Goal: Task Accomplishment & Management: Use online tool/utility

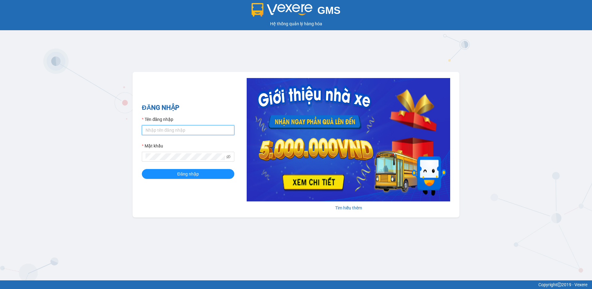
drag, startPoint x: 159, startPoint y: 127, endPoint x: 163, endPoint y: 129, distance: 4.2
click at [159, 128] on input "Tên đăng nhập" at bounding box center [188, 130] width 92 height 10
type input "datmap.ttdl"
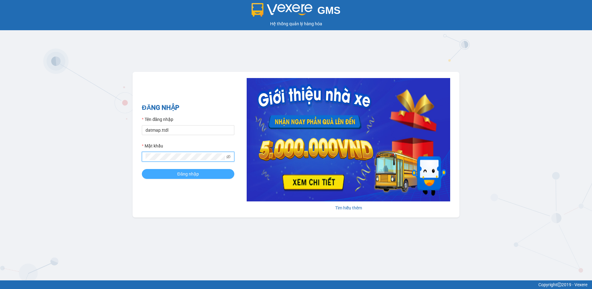
click at [194, 173] on span "Đăng nhập" at bounding box center [188, 173] width 22 height 7
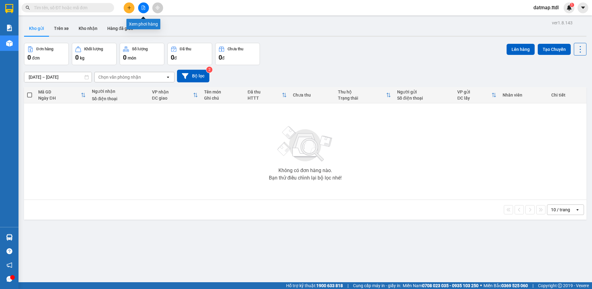
click at [144, 7] on icon "file-add" at bounding box center [143, 8] width 3 height 4
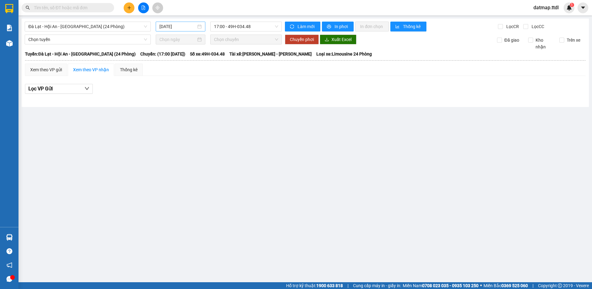
click at [166, 24] on input "15/09/2025" at bounding box center [177, 26] width 37 height 7
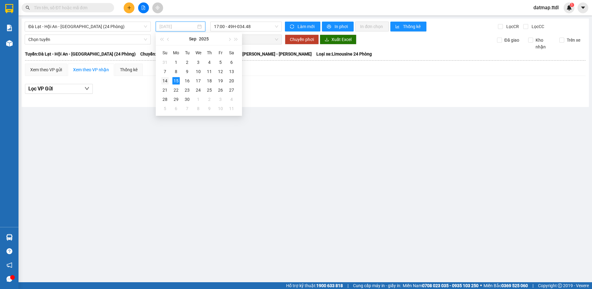
click at [165, 81] on div "14" at bounding box center [164, 80] width 7 height 7
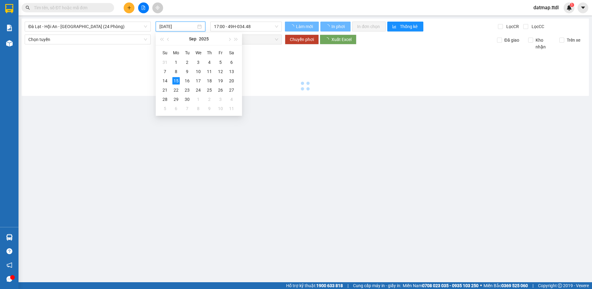
type input "14/09/2025"
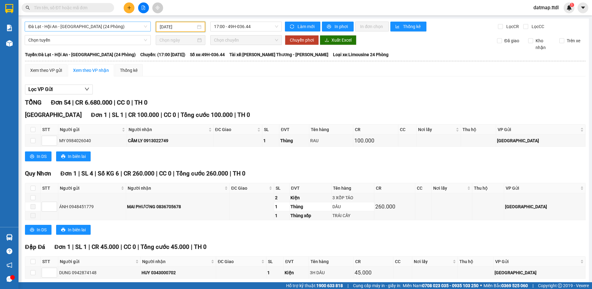
click at [73, 26] on span "Đà Lạt - Hội An - Đà Nẵng (24 Phòng)" at bounding box center [87, 26] width 119 height 9
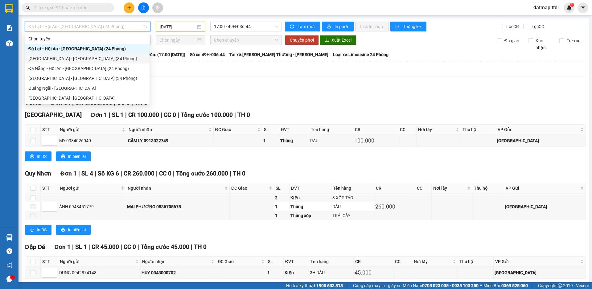
click at [62, 59] on div "Đà Lạt - Đà Nẵng (34 Phòng)" at bounding box center [86, 58] width 117 height 7
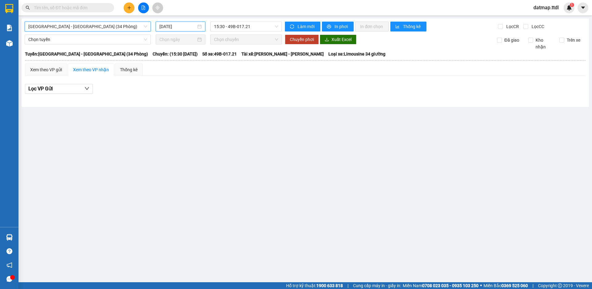
click at [172, 27] on input "15/09/2025" at bounding box center [177, 26] width 37 height 7
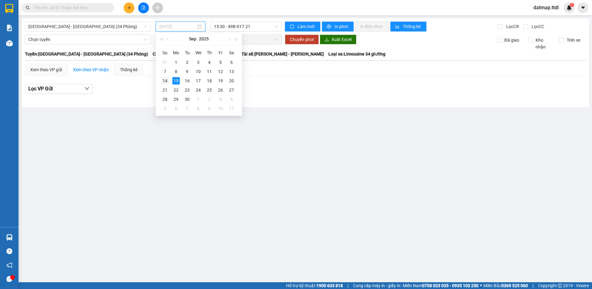
click at [166, 80] on div "14" at bounding box center [164, 80] width 7 height 7
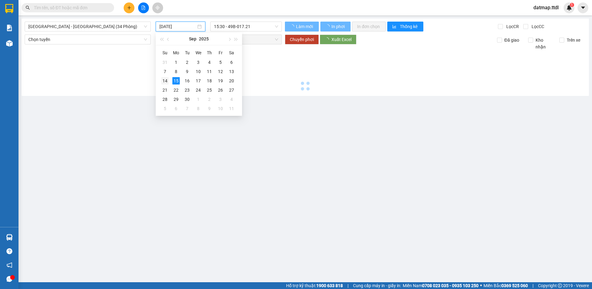
type input "14/09/2025"
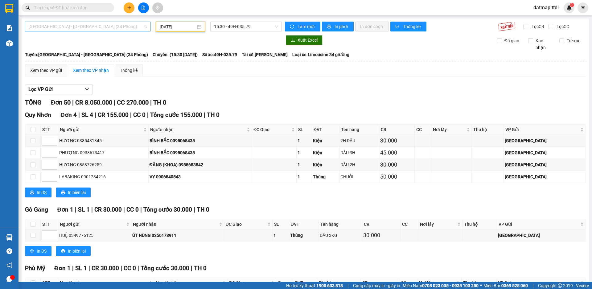
click at [67, 26] on span "Đà Lạt - Đà Nẵng (34 Phòng)" at bounding box center [87, 26] width 119 height 9
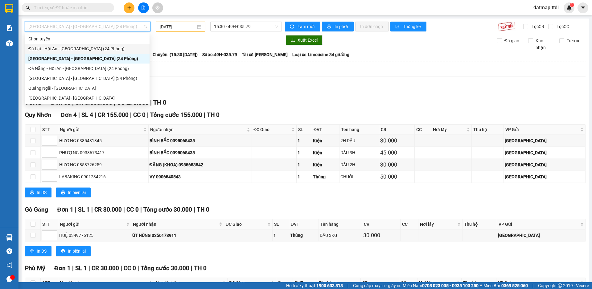
click at [60, 48] on div "Đà Lạt - Hội An - Đà Nẵng (24 Phòng)" at bounding box center [86, 48] width 117 height 7
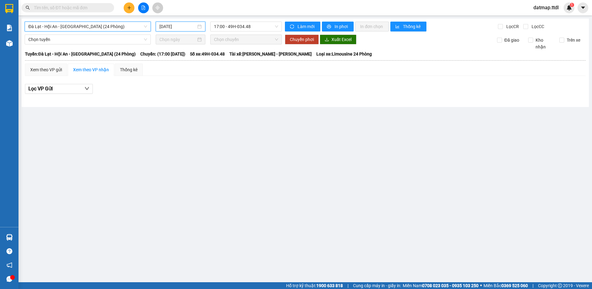
click at [172, 24] on input "15/09/2025" at bounding box center [177, 26] width 37 height 7
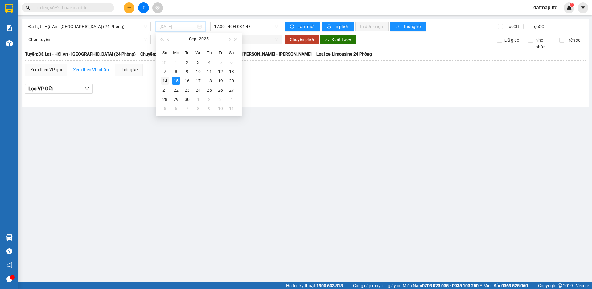
click at [164, 81] on div "14" at bounding box center [164, 80] width 7 height 7
type input "14/09/2025"
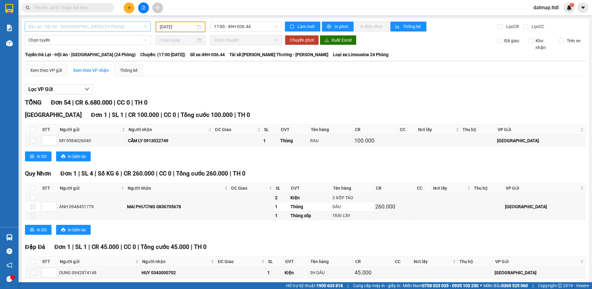
click at [66, 26] on span "Đà Lạt - Hội An - Đà Nẵng (24 Phòng)" at bounding box center [87, 26] width 119 height 9
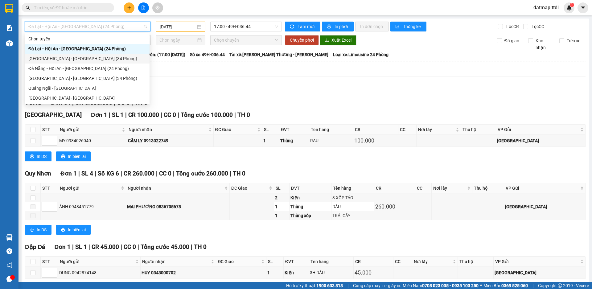
click at [53, 57] on div "Đà Lạt - Đà Nẵng (34 Phòng)" at bounding box center [86, 58] width 117 height 7
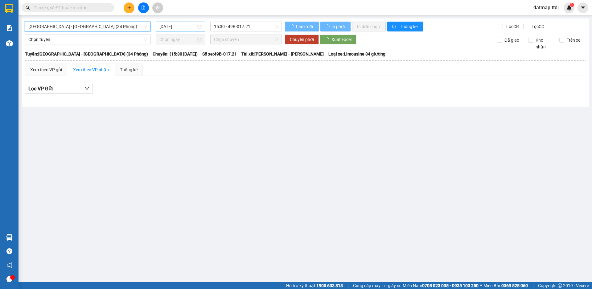
click at [177, 27] on input "15/09/2025" at bounding box center [177, 26] width 37 height 7
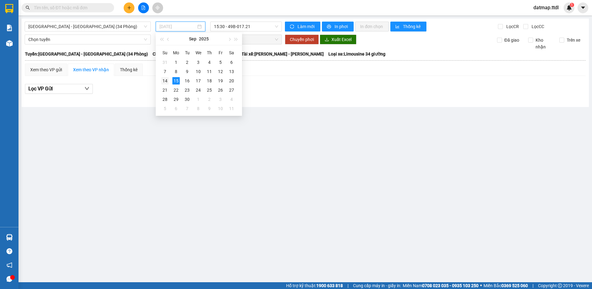
click at [165, 80] on div "14" at bounding box center [164, 80] width 7 height 7
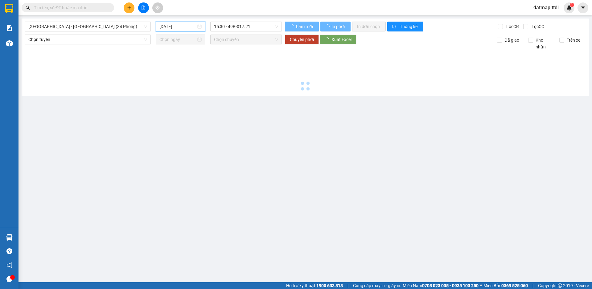
type input "14/09/2025"
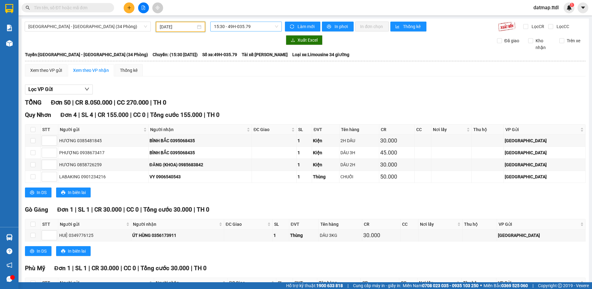
click at [246, 24] on span "15:30 - 49H-035.79" at bounding box center [246, 26] width 64 height 9
click at [69, 23] on span "Đà Lạt - Đà Nẵng (34 Phòng)" at bounding box center [87, 26] width 119 height 9
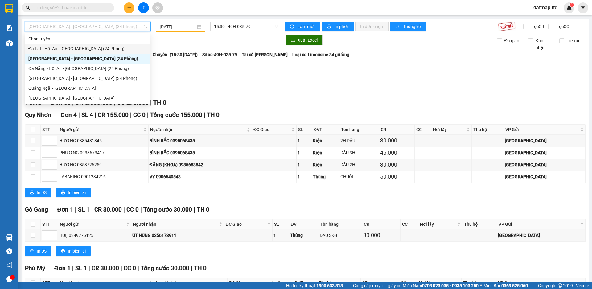
click at [49, 47] on div "Đà Lạt - Hội An - Đà Nẵng (24 Phòng)" at bounding box center [86, 48] width 117 height 7
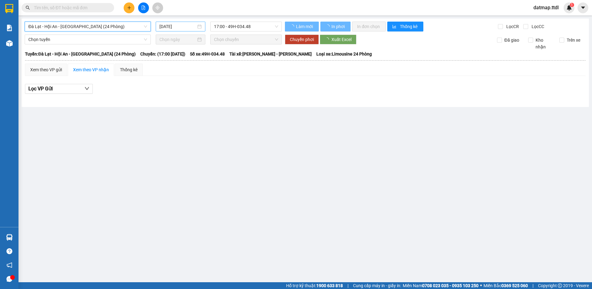
click at [175, 27] on input "15/09/2025" at bounding box center [177, 26] width 37 height 7
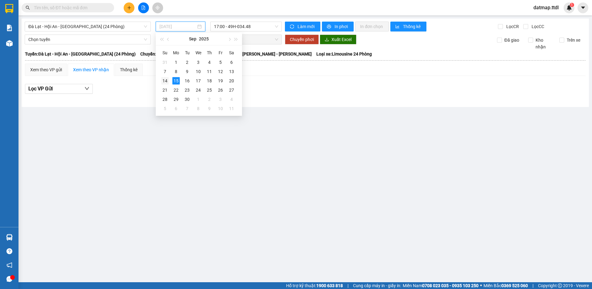
click at [162, 80] on div "14" at bounding box center [164, 80] width 7 height 7
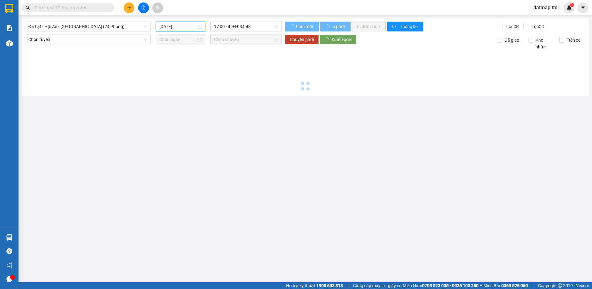
type input "14/09/2025"
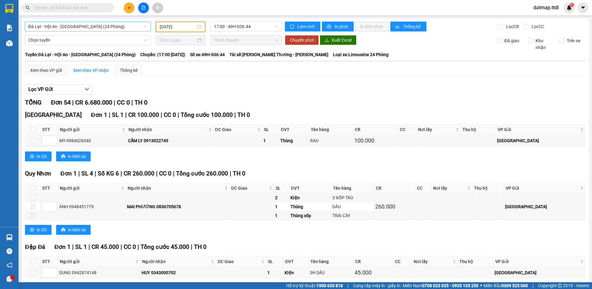
click at [73, 25] on span "Đà Lạt - Hội An - Đà Nẵng (24 Phòng)" at bounding box center [87, 26] width 119 height 9
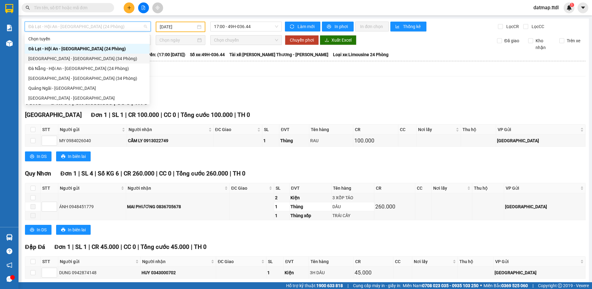
click at [57, 59] on div "Đà Lạt - Đà Nẵng (34 Phòng)" at bounding box center [86, 58] width 117 height 7
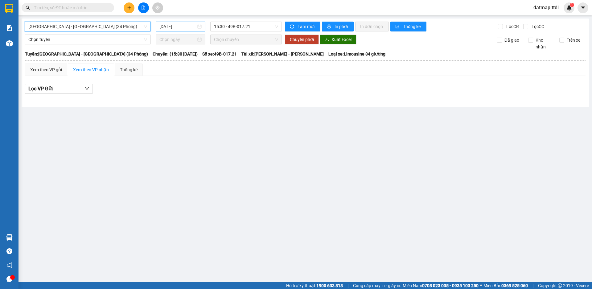
click at [179, 28] on input "15/09/2025" at bounding box center [177, 26] width 37 height 7
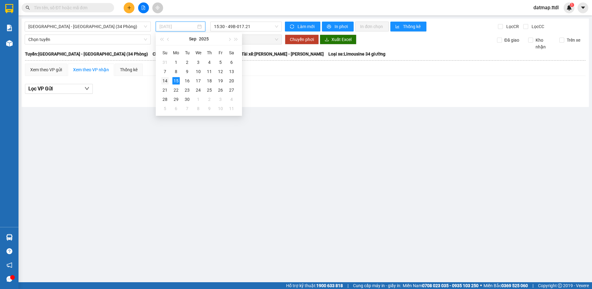
click at [167, 80] on div "14" at bounding box center [164, 80] width 7 height 7
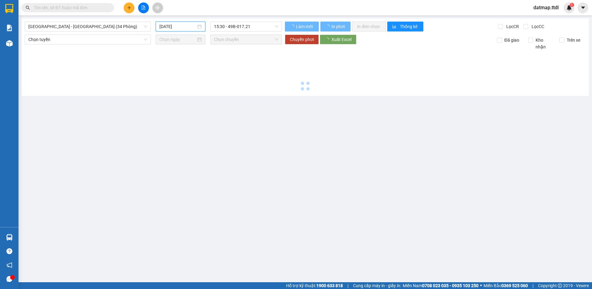
type input "14/09/2025"
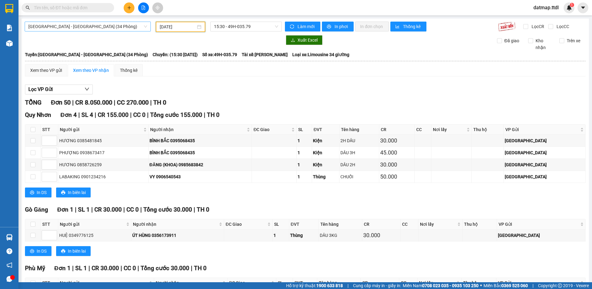
click at [72, 26] on span "Đà Lạt - Đà Nẵng (34 Phòng)" at bounding box center [87, 26] width 119 height 9
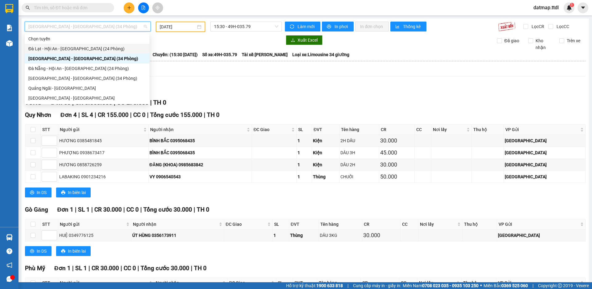
click at [65, 47] on div "Đà Lạt - Hội An - Đà Nẵng (24 Phòng)" at bounding box center [86, 48] width 117 height 7
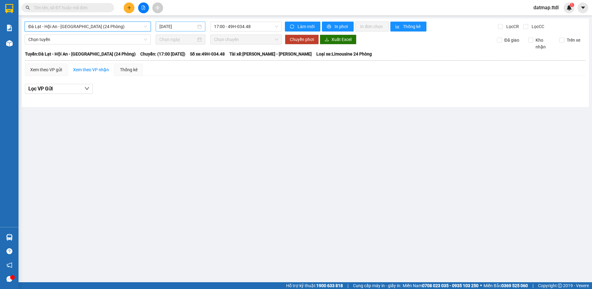
click at [176, 26] on input "15/09/2025" at bounding box center [177, 26] width 37 height 7
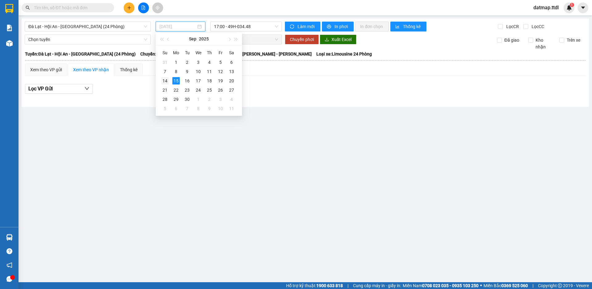
click at [165, 80] on div "14" at bounding box center [164, 80] width 7 height 7
type input "14/09/2025"
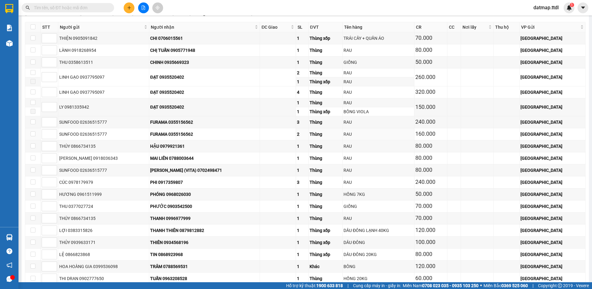
scroll to position [1100, 0]
